Goal: Task Accomplishment & Management: Use online tool/utility

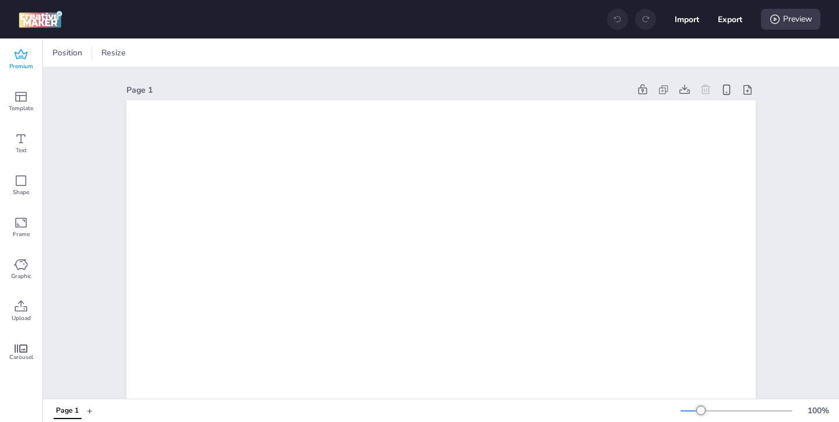
click at [25, 54] on icon at bounding box center [21, 55] width 14 height 14
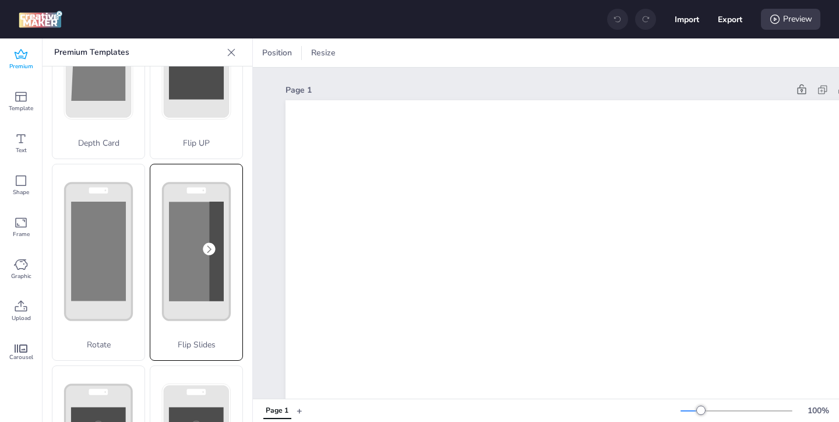
scroll to position [253, 0]
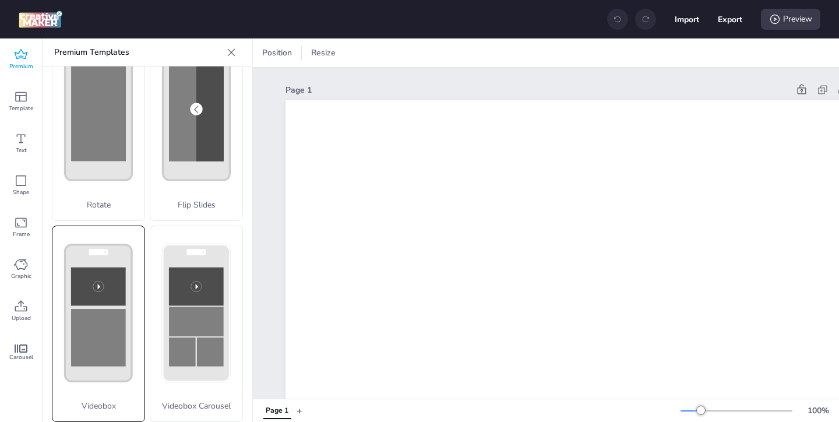
click at [129, 284] on rect at bounding box center [98, 313] width 67 height 137
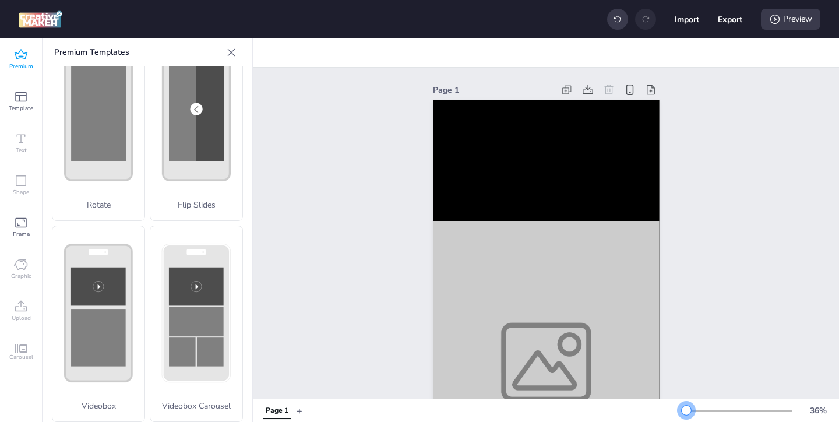
drag, startPoint x: 700, startPoint y: 411, endPoint x: 685, endPoint y: 411, distance: 15.1
click at [685, 411] on div at bounding box center [686, 410] width 9 height 9
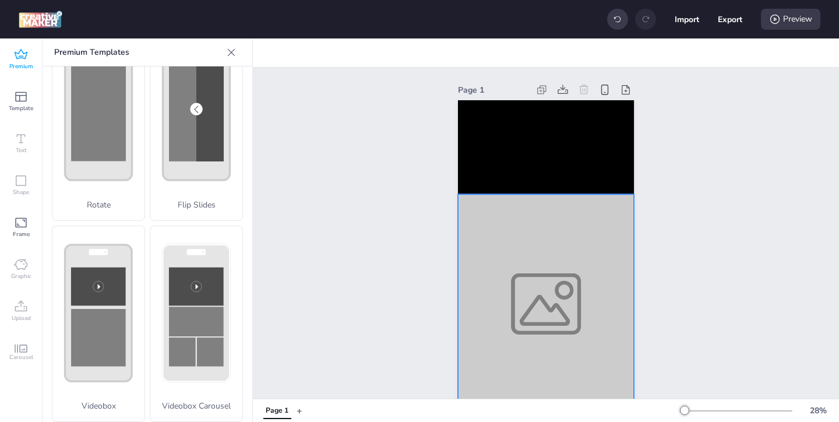
click at [565, 332] on div at bounding box center [546, 303] width 176 height 219
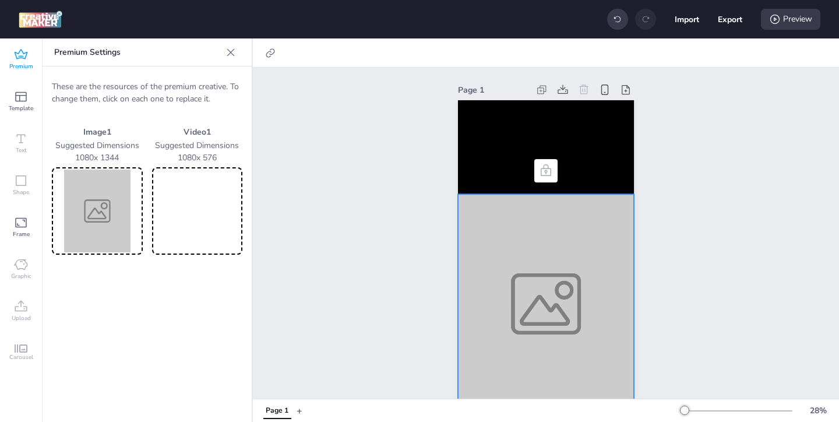
click at [142, 201] on div at bounding box center [97, 210] width 91 height 87
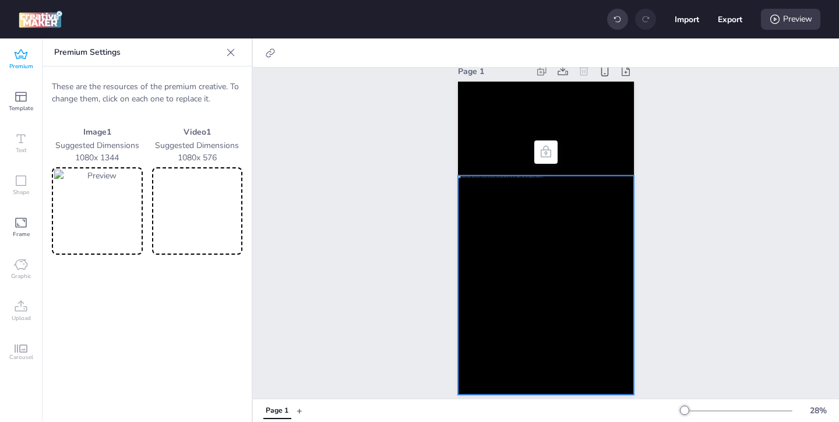
scroll to position [0, 0]
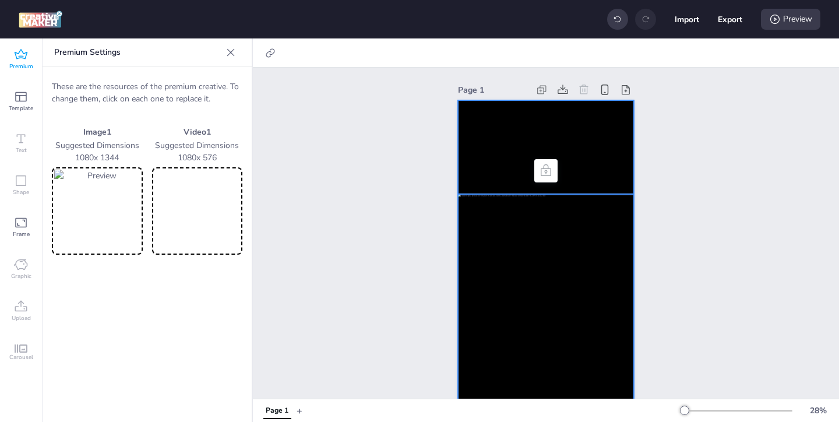
click at [491, 170] on video at bounding box center [546, 147] width 176 height 94
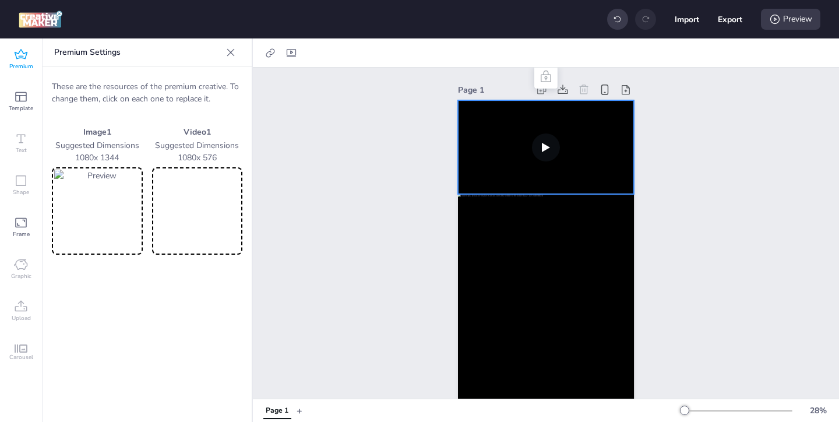
click at [198, 217] on video at bounding box center [197, 211] width 86 height 83
click at [495, 148] on video at bounding box center [546, 147] width 176 height 94
click at [293, 52] on icon at bounding box center [291, 53] width 12 height 12
select select "contain"
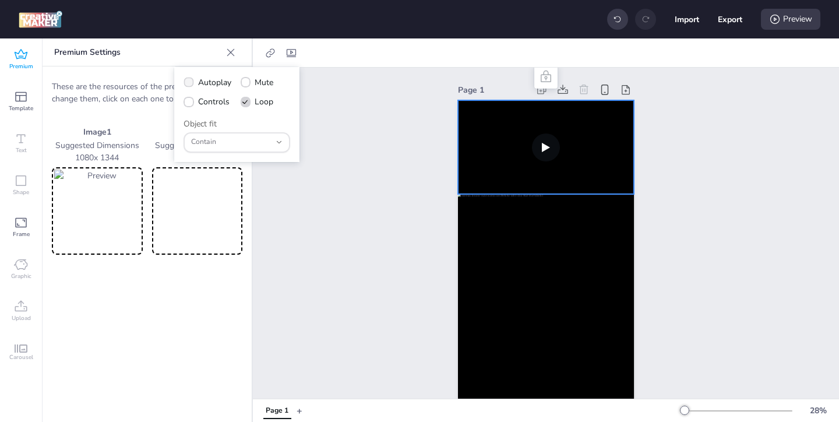
click at [188, 82] on icon at bounding box center [189, 82] width 8 height 6
click at [188, 83] on input "Autoplay" at bounding box center [187, 87] width 8 height 8
checkbox input "true"
click at [191, 99] on icon at bounding box center [189, 102] width 8 height 6
click at [191, 103] on input "Controls" at bounding box center [187, 107] width 8 height 8
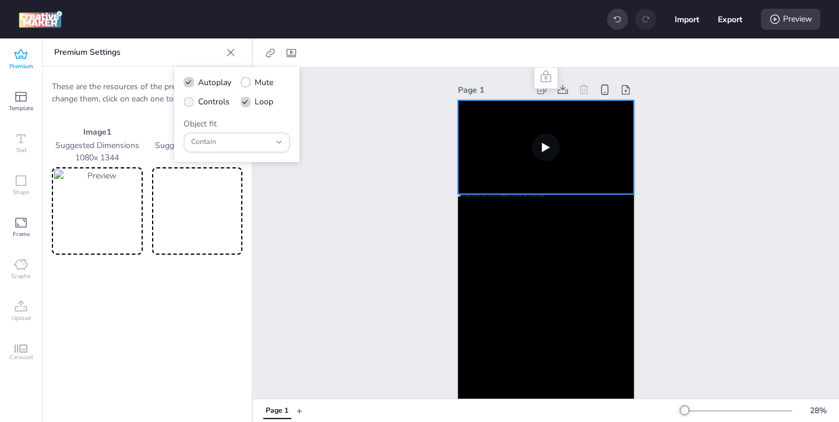
checkbox input "true"
click at [555, 236] on div at bounding box center [546, 303] width 176 height 219
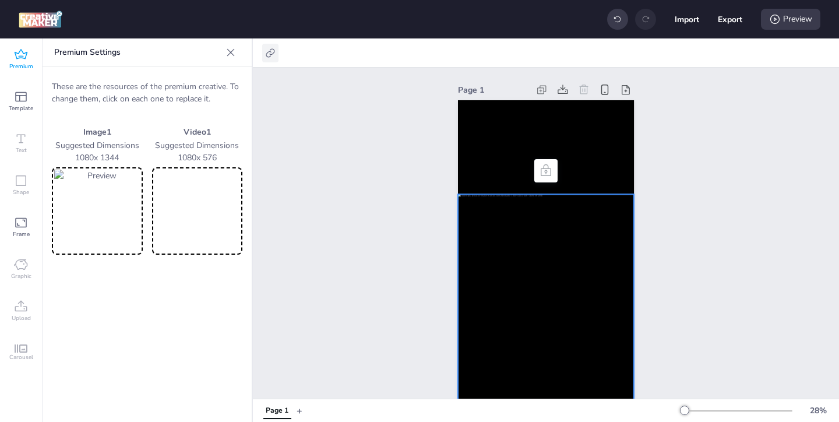
click at [266, 55] on icon at bounding box center [271, 53] width 12 height 12
click at [241, 82] on div "Activate hyperlink" at bounding box center [208, 82] width 121 height 13
click at [167, 80] on span "Activate hyperlink" at bounding box center [195, 82] width 65 height 12
click at [155, 83] on input "Activate hyperlink" at bounding box center [151, 87] width 8 height 8
checkbox input "true"
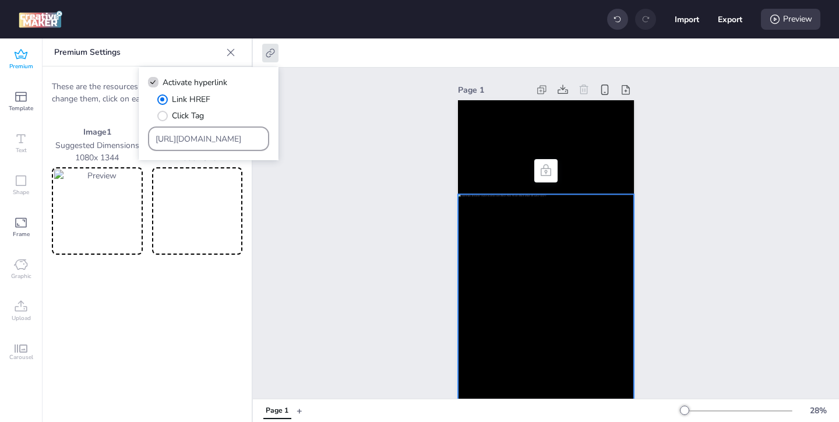
click at [237, 147] on div "[URL][DOMAIN_NAME]" at bounding box center [209, 139] width 107 height 22
drag, startPoint x: 230, startPoint y: 142, endPoint x: 153, endPoint y: 76, distance: 101.2
click at [170, 93] on div "Link HREF Click Tag https://wortise.com" at bounding box center [208, 122] width 121 height 58
click at [246, 139] on input "Type URL" at bounding box center [209, 139] width 107 height 12
paste input "https://uip.com.co/veacine/peliculas/la-casa-de-munecas-de-gaby/?utm_source=WOR…"
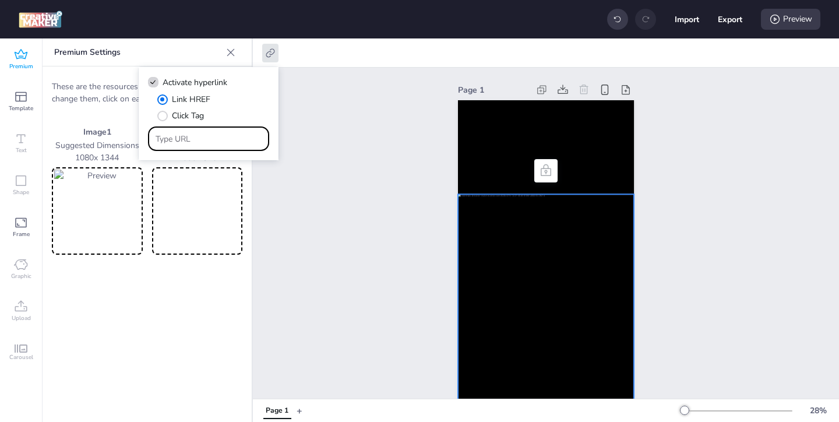
type input "https://uip.com.co/veacine/peliculas/la-casa-de-munecas-de-gaby/?utm_source=WOR…"
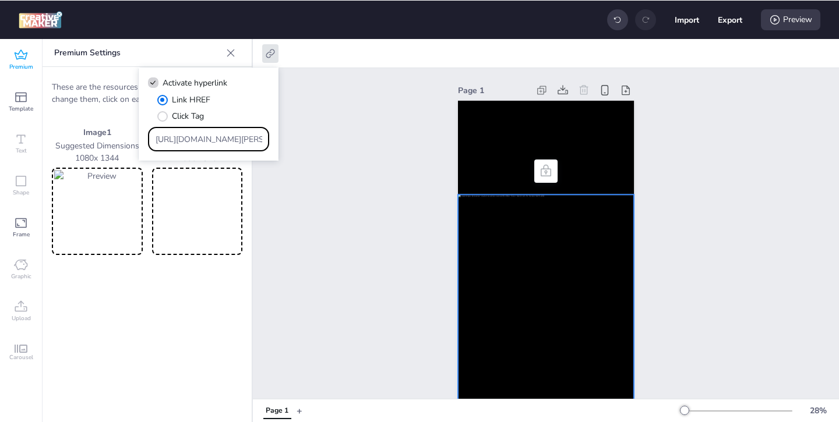
scroll to position [0, 494]
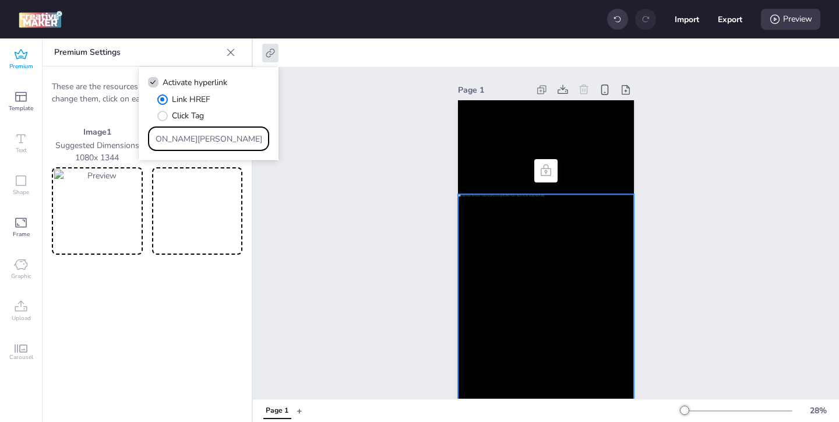
click at [359, 247] on div "Page 1" at bounding box center [546, 248] width 586 height 360
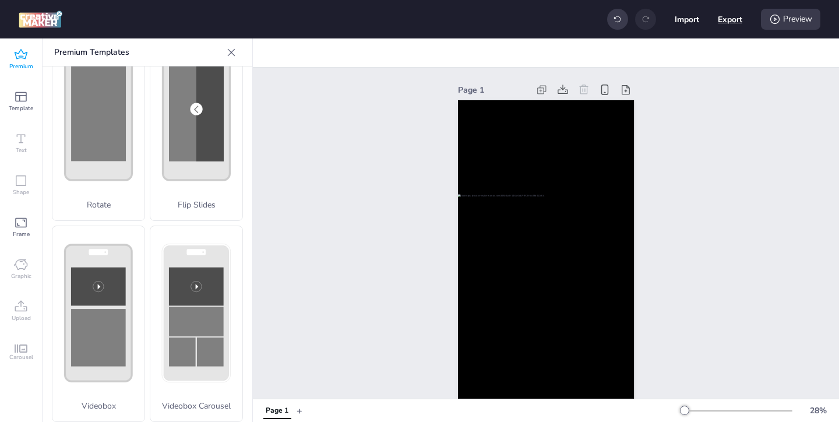
click at [734, 20] on button "Export" at bounding box center [730, 19] width 24 height 24
select select "html"
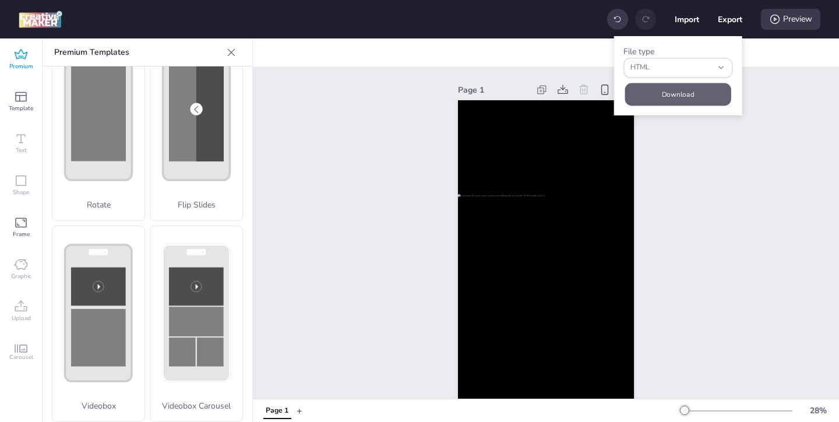
click at [676, 94] on button "Download" at bounding box center [678, 94] width 106 height 23
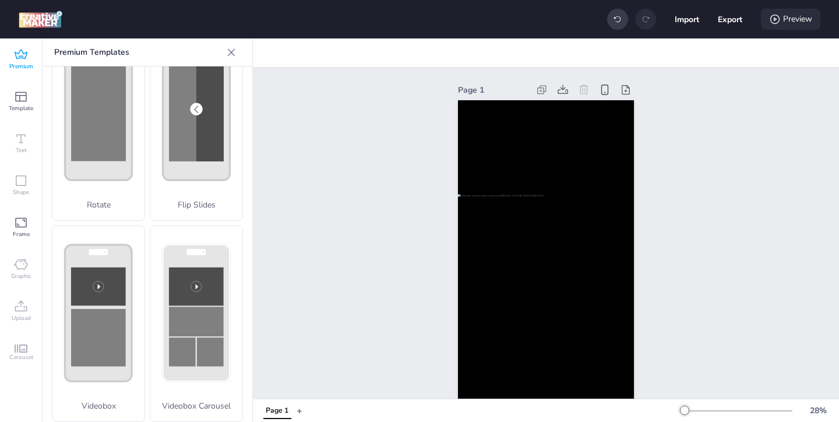
click at [800, 17] on div "Preview" at bounding box center [790, 19] width 59 height 21
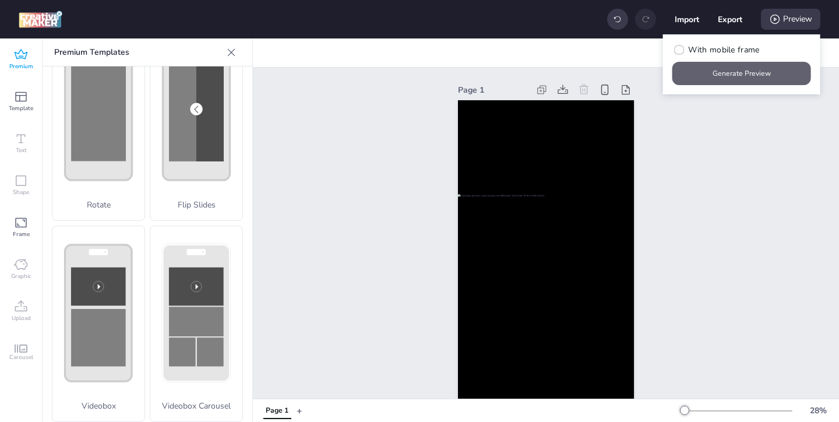
click at [725, 69] on button "Generate Preview" at bounding box center [741, 73] width 139 height 23
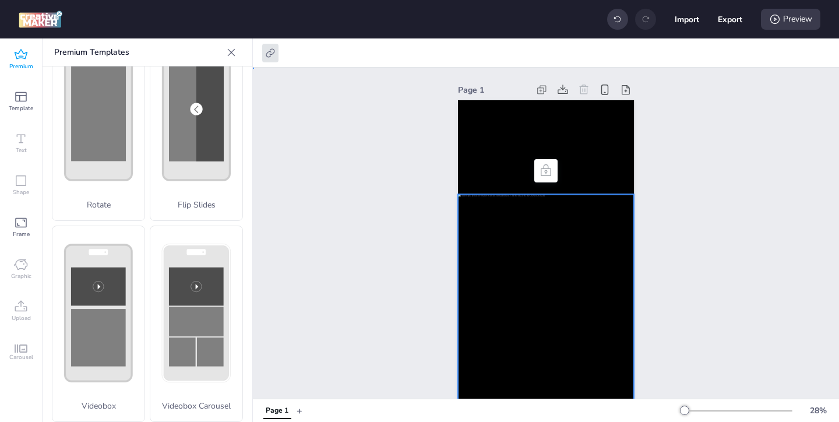
click at [488, 299] on div at bounding box center [546, 303] width 176 height 219
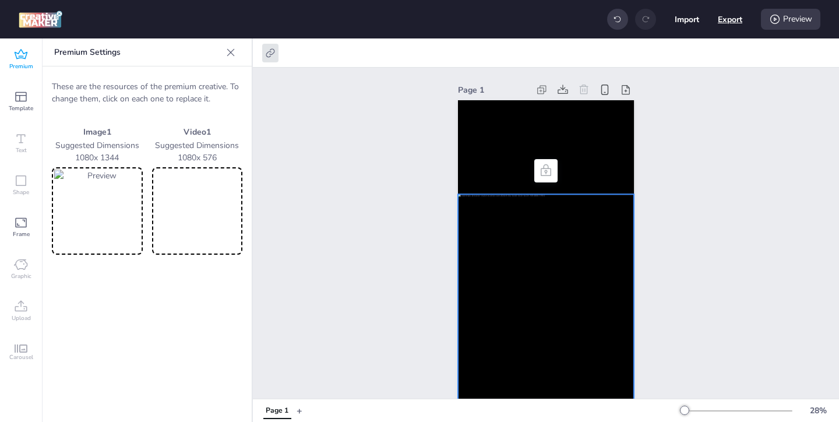
click at [723, 24] on button "Export" at bounding box center [730, 19] width 24 height 24
select select "html"
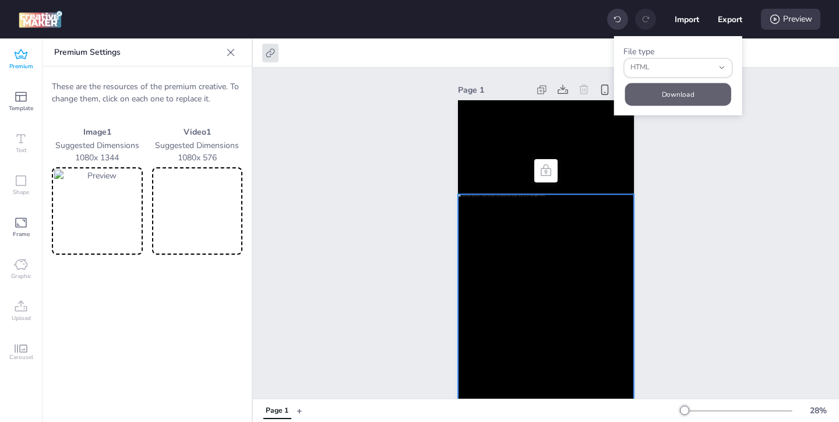
click at [686, 96] on button "Download" at bounding box center [678, 94] width 106 height 23
click at [433, 259] on div "Page 1" at bounding box center [545, 248] width 241 height 360
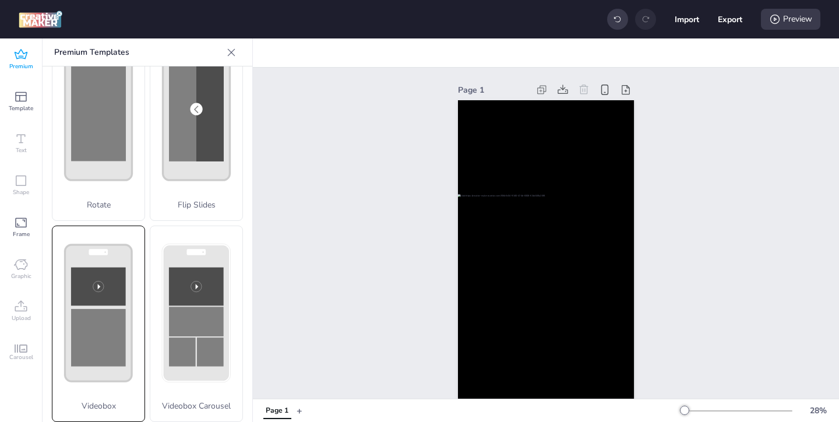
click at [118, 341] on rect at bounding box center [98, 338] width 55 height 58
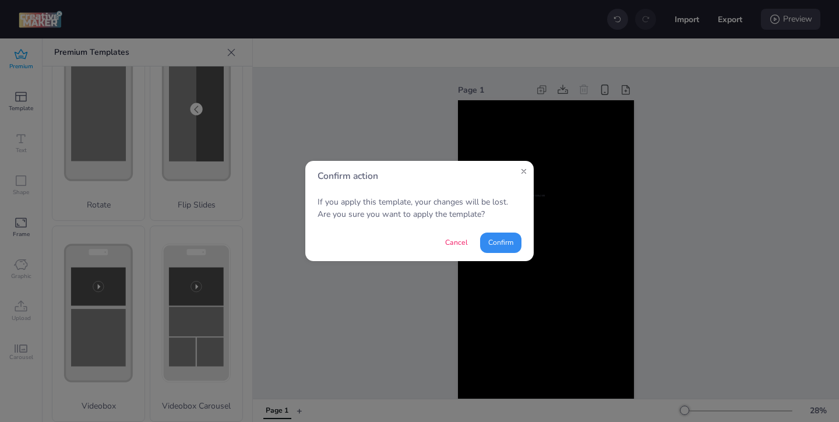
click at [504, 244] on button "Confirm" at bounding box center [500, 242] width 41 height 20
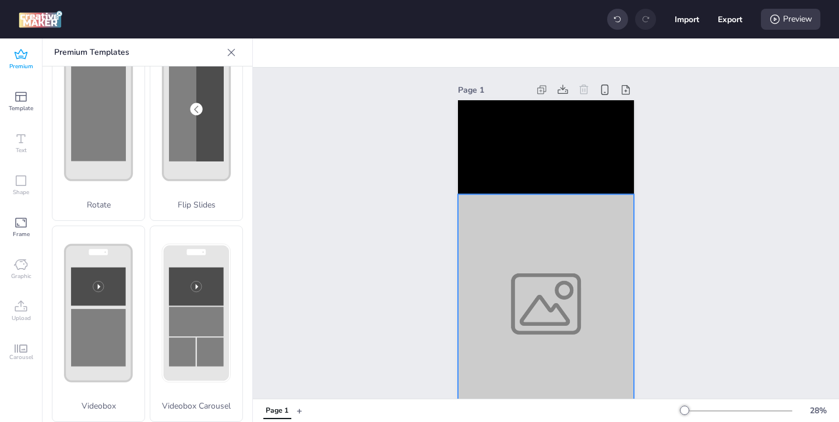
click at [523, 308] on div at bounding box center [546, 303] width 176 height 219
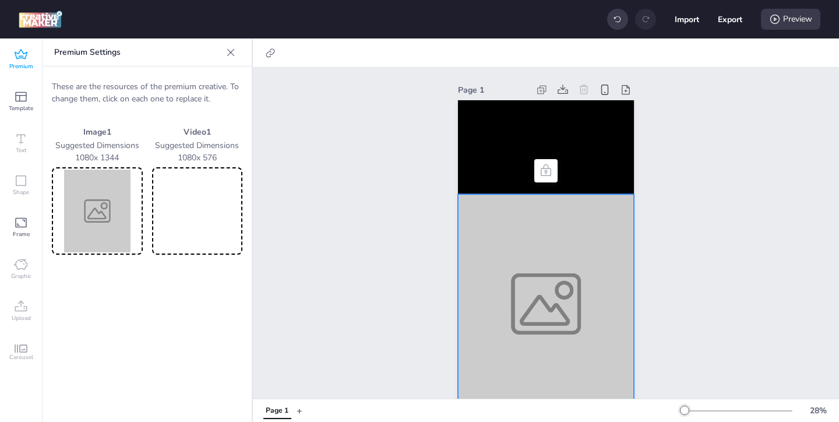
click at [110, 203] on img at bounding box center [97, 211] width 86 height 83
click at [108, 214] on img at bounding box center [97, 211] width 86 height 83
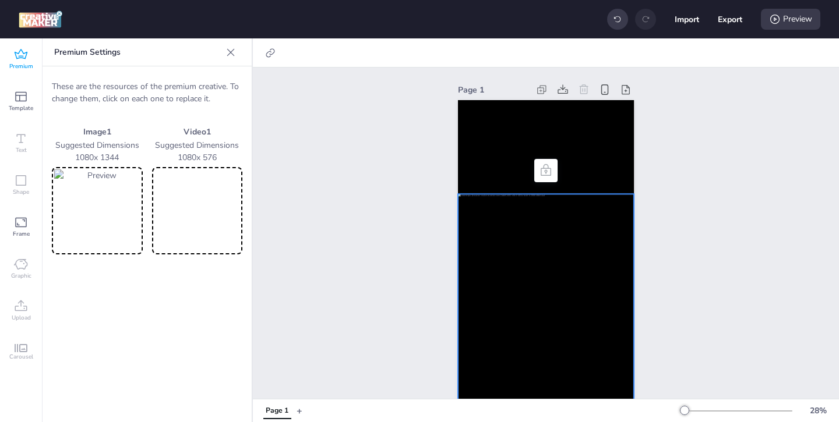
scroll to position [28, 0]
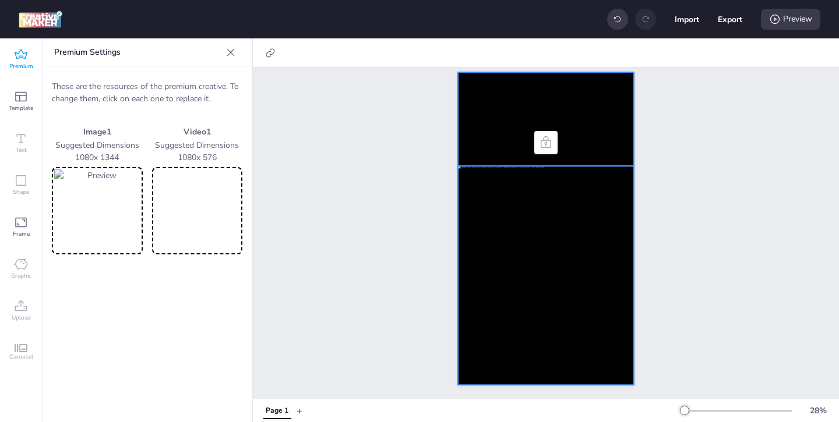
click at [499, 134] on video at bounding box center [546, 119] width 176 height 94
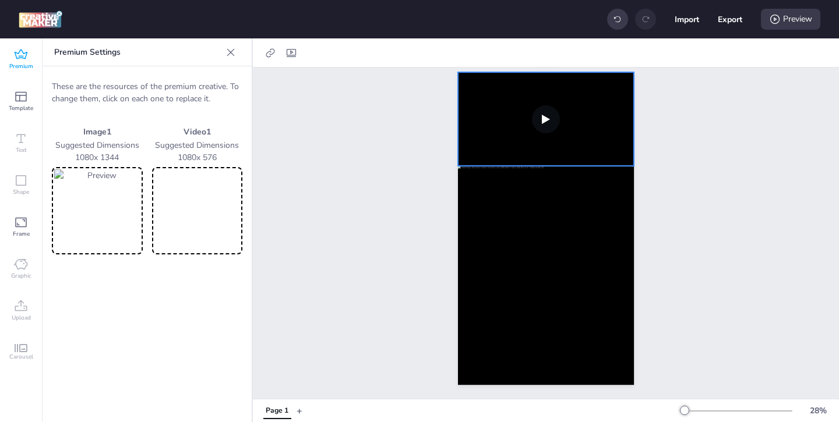
click at [202, 220] on video at bounding box center [197, 211] width 86 height 83
click at [503, 137] on video at bounding box center [546, 119] width 176 height 94
click at [291, 51] on icon at bounding box center [291, 53] width 12 height 12
select select "contain"
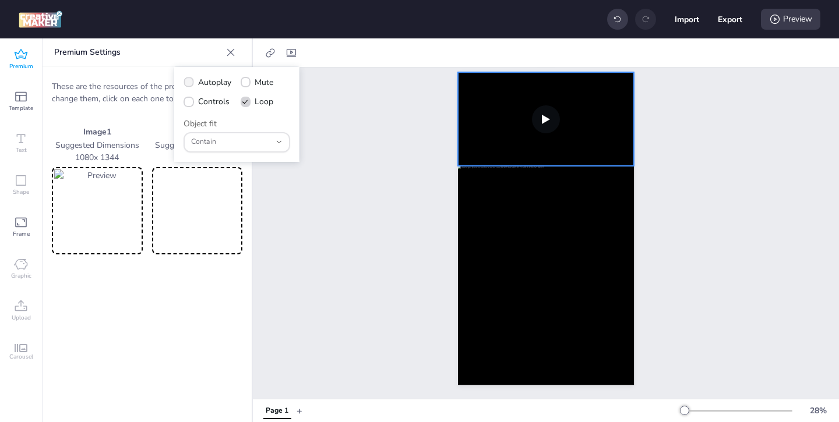
click at [197, 83] on label "Autoplay" at bounding box center [207, 82] width 56 height 20
click at [191, 83] on input "Autoplay" at bounding box center [187, 87] width 8 height 8
checkbox input "true"
click at [187, 103] on icon at bounding box center [189, 102] width 8 height 6
click at [187, 103] on input "Controls" at bounding box center [187, 107] width 8 height 8
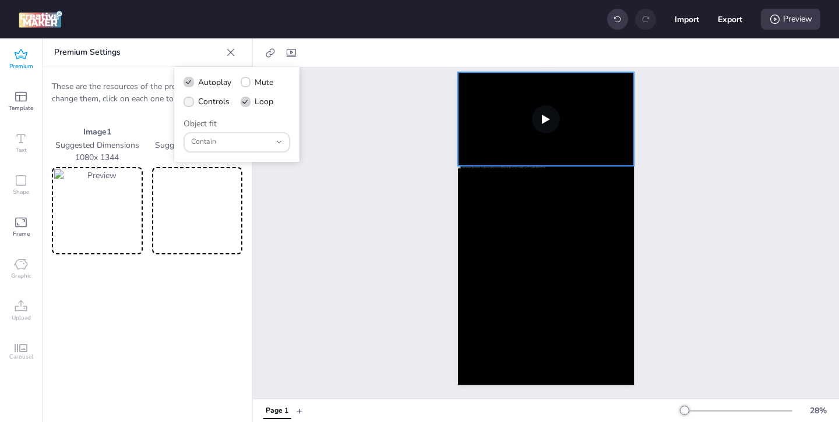
checkbox input "true"
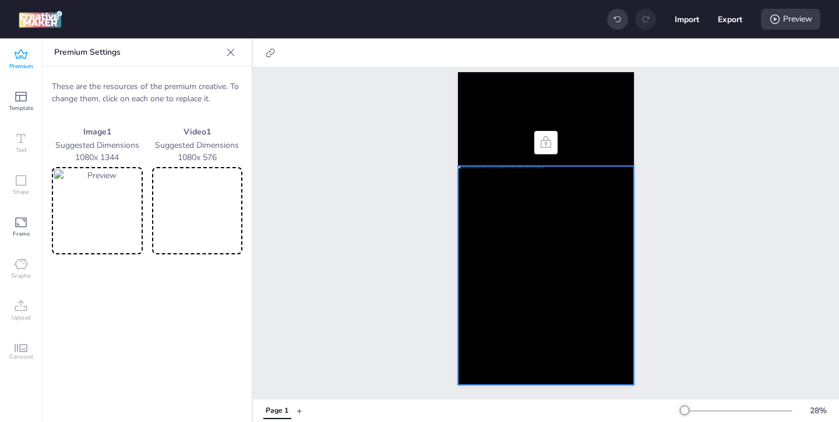
click at [529, 207] on div at bounding box center [546, 275] width 176 height 219
click at [273, 52] on icon at bounding box center [271, 53] width 12 height 12
click at [224, 84] on span "Activate hyperlink" at bounding box center [195, 82] width 65 height 12
click at [155, 84] on input "Activate hyperlink" at bounding box center [151, 87] width 8 height 8
checkbox input "true"
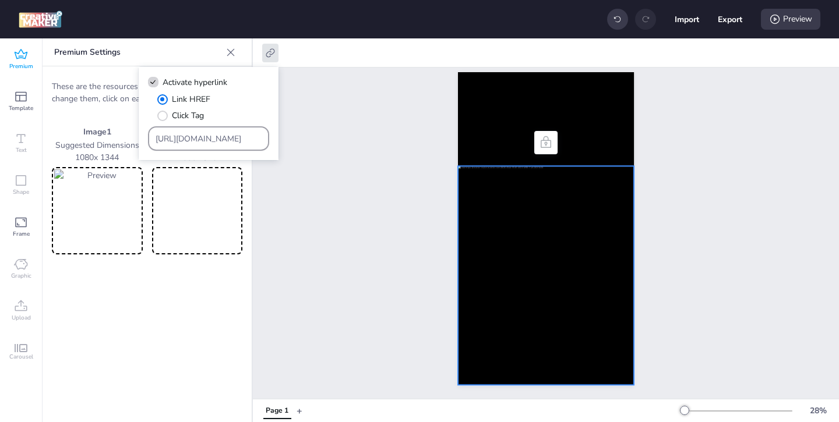
drag, startPoint x: 236, startPoint y: 139, endPoint x: 153, endPoint y: 68, distance: 109.1
click at [158, 74] on div "Activate hyperlink Link HREF Click Tag https://wortise.com" at bounding box center [209, 114] width 140 height 94
click at [230, 135] on input "Type URL" at bounding box center [209, 139] width 107 height 12
paste input "https://uip.com.co/veacine/peliculas/la-casa-de-munecas-de-gaby/?utm_source=WOR…"
type input "https://uip.com.co/veacine/peliculas/la-casa-de-munecas-de-gaby/?utm_source=WOR…"
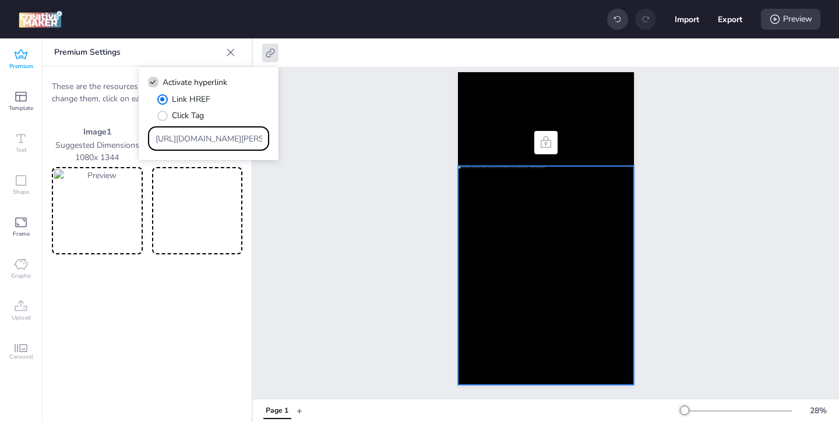
scroll to position [0, 494]
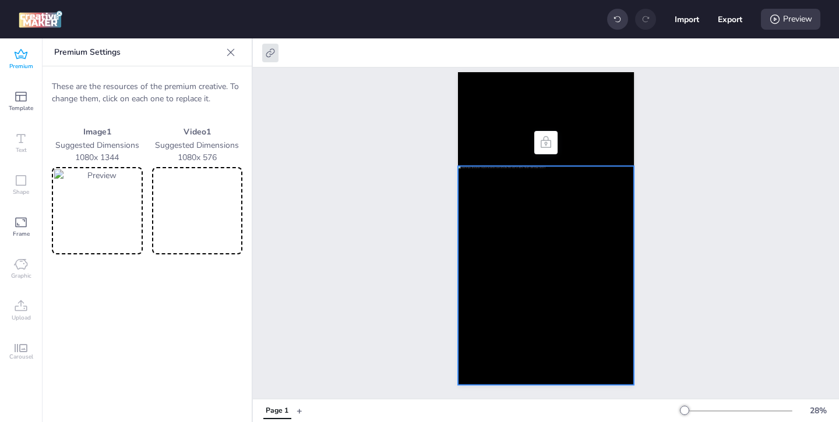
click at [332, 218] on div "Page 1" at bounding box center [546, 220] width 586 height 360
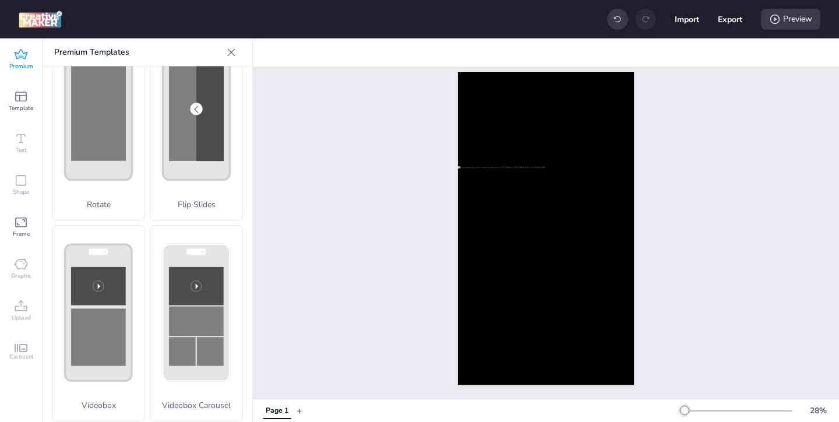
scroll to position [0, 0]
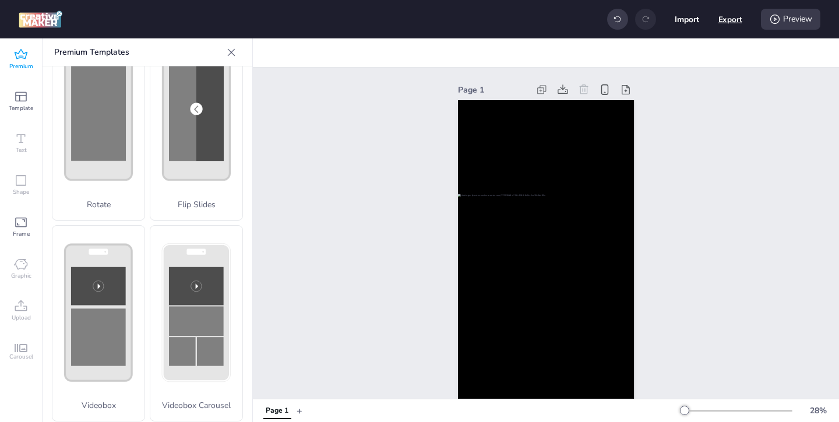
click at [724, 16] on button "Export" at bounding box center [730, 20] width 24 height 24
select select "html"
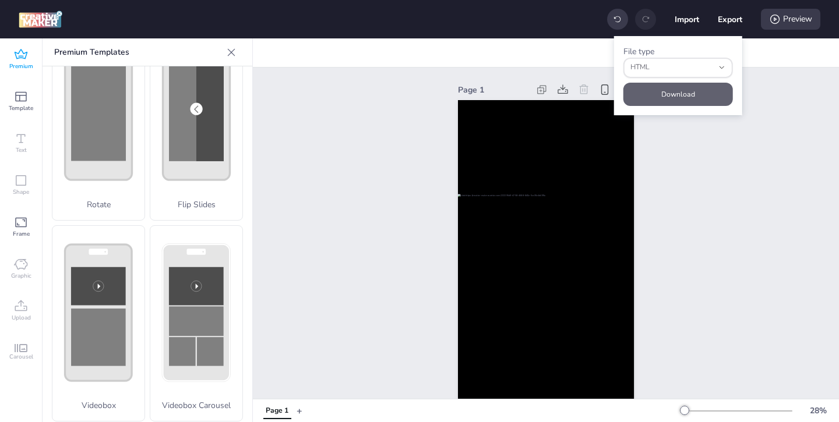
click at [672, 90] on button "Download" at bounding box center [678, 94] width 110 height 23
